Goal: Transaction & Acquisition: Purchase product/service

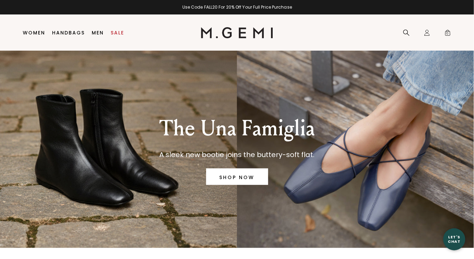
click at [465, 10] on circle "Close dialog" at bounding box center [465, 8] width 11 height 11
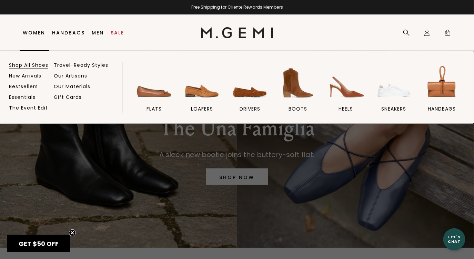
click at [28, 67] on link "Shop All Shoes" at bounding box center [28, 65] width 39 height 6
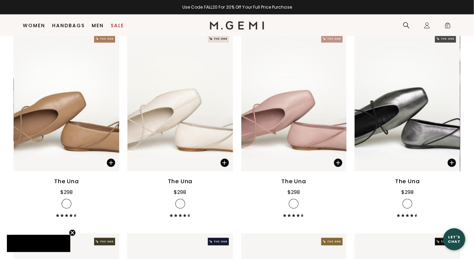
scroll to position [369, 0]
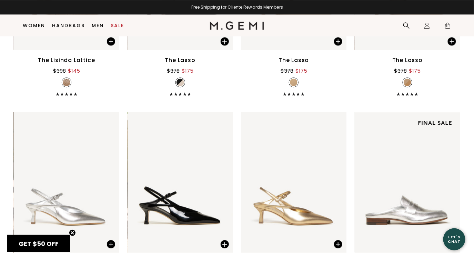
scroll to position [2137, 0]
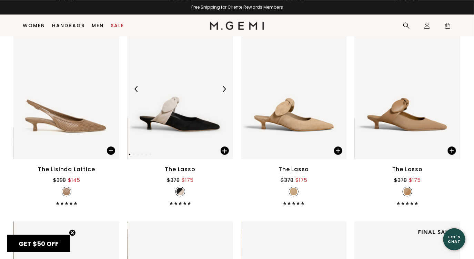
click at [222, 88] on img at bounding box center [224, 89] width 6 height 6
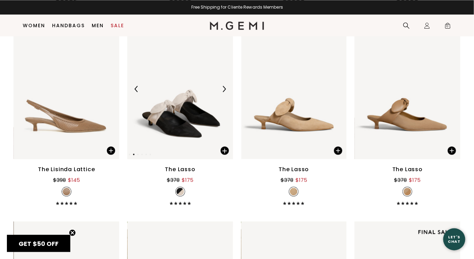
click at [222, 88] on img at bounding box center [224, 89] width 6 height 6
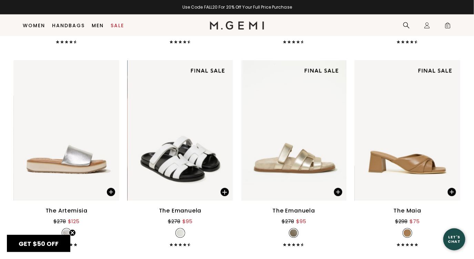
scroll to position [3716, 0]
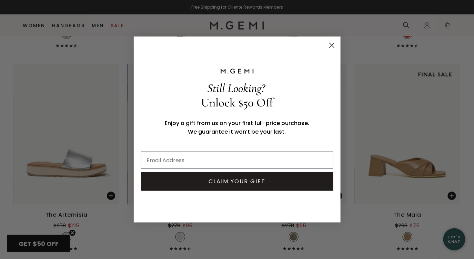
click at [333, 45] on circle "Close dialog" at bounding box center [331, 45] width 11 height 11
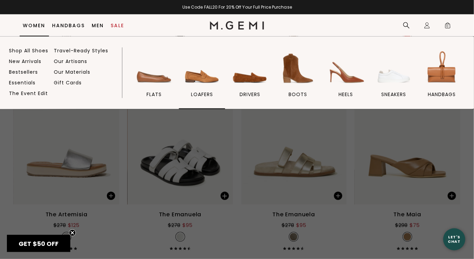
click at [200, 77] on img at bounding box center [202, 68] width 39 height 39
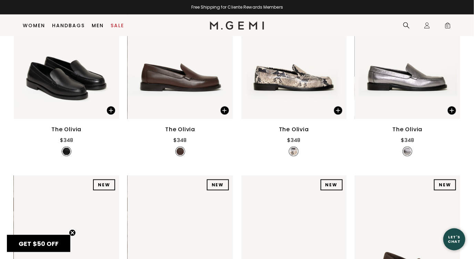
scroll to position [174, 0]
